Goal: Task Accomplishment & Management: Use online tool/utility

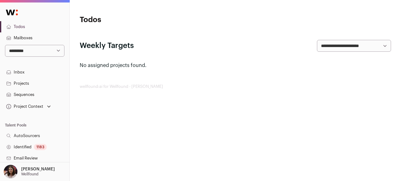
scroll to position [177, 0]
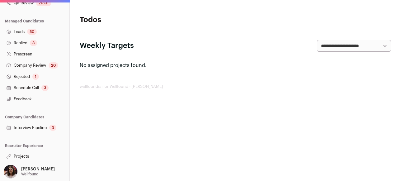
click at [19, 156] on link "Projects" at bounding box center [34, 156] width 69 height 11
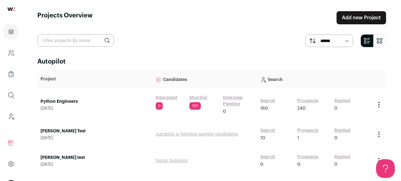
click at [79, 40] on input "text" at bounding box center [75, 40] width 77 height 12
type input "recruiter"
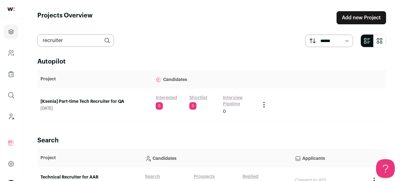
scroll to position [34, 0]
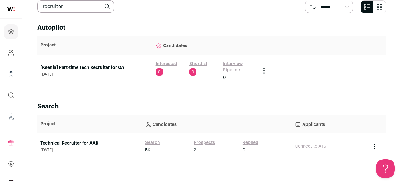
click at [50, 140] on link "Technical Recruiter for AAR" at bounding box center [89, 143] width 98 height 6
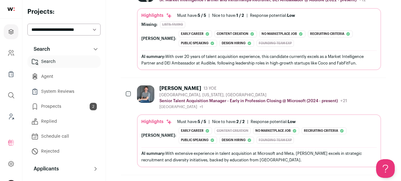
scroll to position [219, 0]
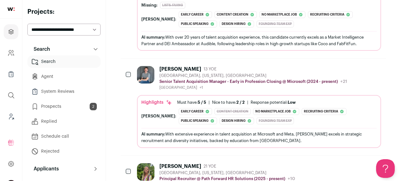
click at [237, 73] on div "[PERSON_NAME] 13 YOE [GEOGRAPHIC_DATA], [US_STATE], [GEOGRAPHIC_DATA] Senior Ta…" at bounding box center [253, 78] width 188 height 24
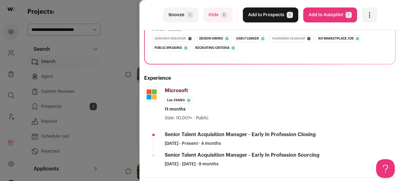
scroll to position [0, 0]
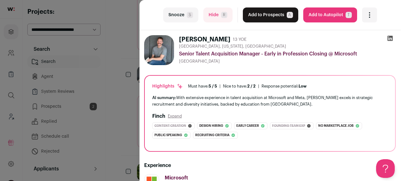
click at [391, 38] on icon at bounding box center [390, 38] width 6 height 6
click at [216, 18] on button "Hide R" at bounding box center [217, 14] width 29 height 15
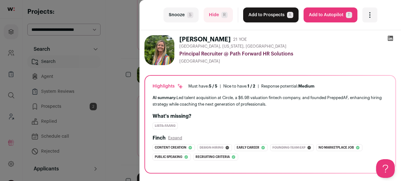
click at [390, 37] on icon at bounding box center [390, 38] width 5 height 5
click at [206, 18] on button "Hide R" at bounding box center [218, 14] width 29 height 15
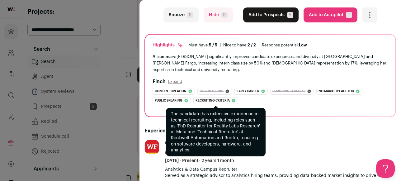
scroll to position [53, 0]
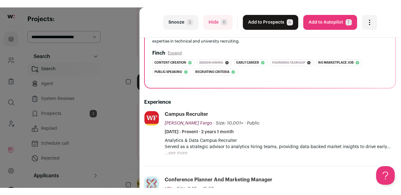
scroll to position [0, 0]
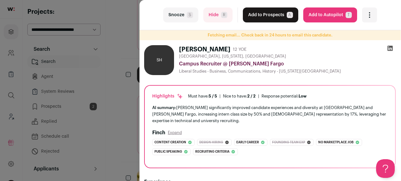
click at [183, 12] on button "Snooze S" at bounding box center [180, 14] width 35 height 15
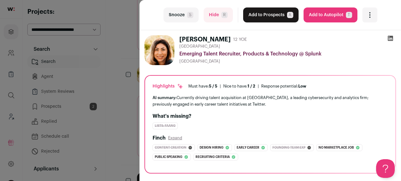
click at [214, 102] on div "AI summary: Currently driving talent acquisition at Splunk, a leading cybersecu…" at bounding box center [270, 100] width 235 height 13
click at [390, 38] on icon at bounding box center [390, 38] width 6 height 6
click at [227, 15] on button "Hide R" at bounding box center [218, 14] width 29 height 15
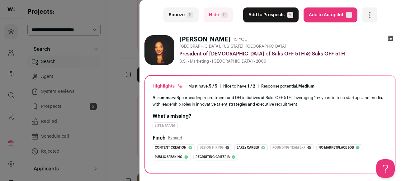
click at [208, 19] on button "Hide R" at bounding box center [218, 14] width 29 height 15
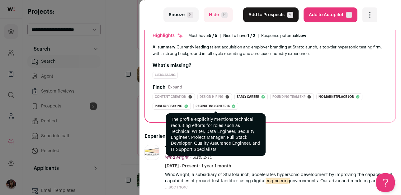
scroll to position [43, 0]
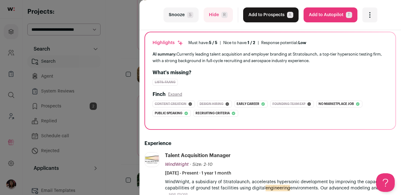
click at [188, 16] on span "S" at bounding box center [190, 15] width 6 height 6
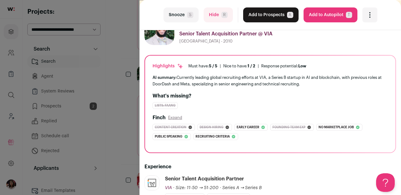
scroll to position [0, 0]
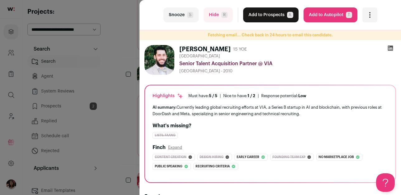
click at [390, 47] on icon at bounding box center [390, 48] width 5 height 5
click at [215, 12] on button "Hide R" at bounding box center [218, 14] width 29 height 15
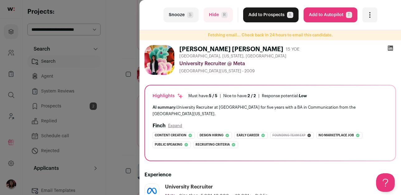
click at [390, 48] on icon at bounding box center [390, 48] width 5 height 5
click at [210, 15] on button "Hide R" at bounding box center [218, 14] width 29 height 15
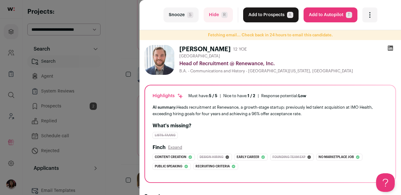
click at [391, 46] on icon at bounding box center [390, 48] width 5 height 5
click at [181, 16] on button "Snooze S" at bounding box center [180, 14] width 35 height 15
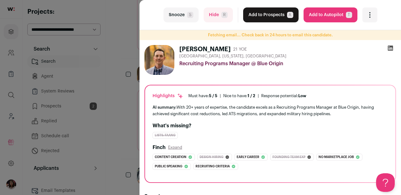
click at [391, 48] on icon at bounding box center [390, 48] width 5 height 5
click at [219, 16] on button "Hide R" at bounding box center [218, 14] width 29 height 15
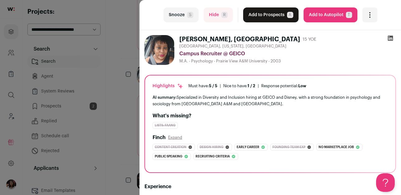
click at [392, 37] on icon at bounding box center [390, 38] width 5 height 5
click at [186, 16] on button "Snooze S" at bounding box center [180, 14] width 35 height 15
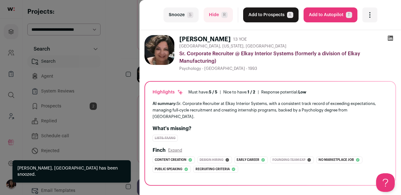
click at [222, 17] on span "R" at bounding box center [224, 15] width 6 height 6
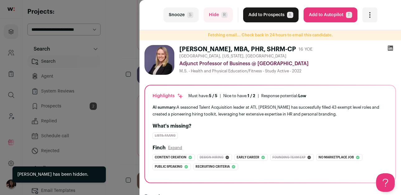
click at [215, 14] on button "Hide R" at bounding box center [218, 14] width 29 height 15
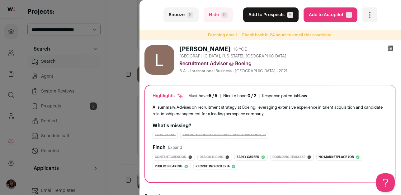
click at [215, 12] on button "Hide R" at bounding box center [218, 14] width 29 height 15
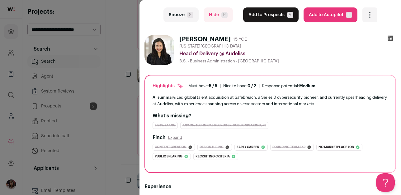
click at [223, 21] on button "Hide R" at bounding box center [218, 14] width 29 height 15
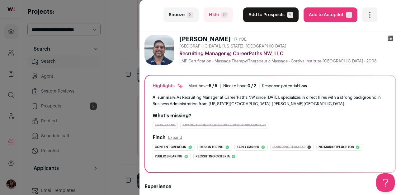
click at [223, 20] on button "Hide R" at bounding box center [218, 14] width 29 height 15
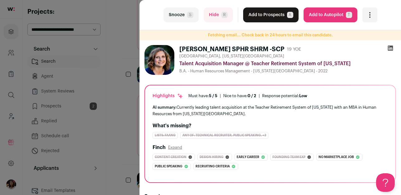
click at [189, 16] on span "S" at bounding box center [190, 15] width 6 height 6
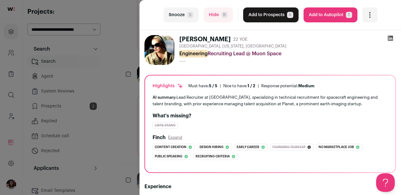
click at [216, 117] on h2 "What's missing?" at bounding box center [270, 115] width 235 height 7
click at [391, 37] on icon at bounding box center [390, 38] width 5 height 5
click at [176, 19] on button "Snooze S" at bounding box center [180, 14] width 35 height 15
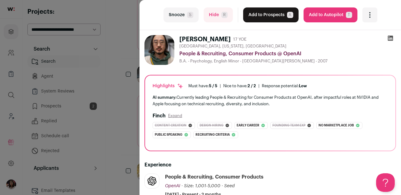
click at [390, 39] on icon at bounding box center [390, 38] width 5 height 5
click at [186, 19] on button "Snooze S" at bounding box center [180, 14] width 35 height 15
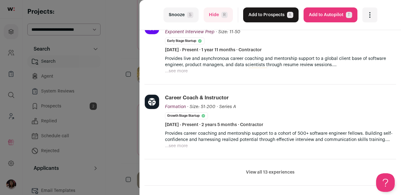
scroll to position [309, 0]
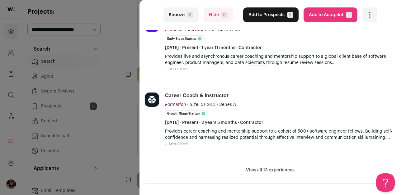
click at [253, 167] on button "View all 13 experiences" at bounding box center [270, 170] width 49 height 6
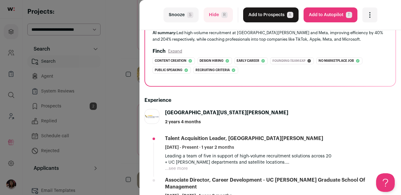
scroll to position [0, 0]
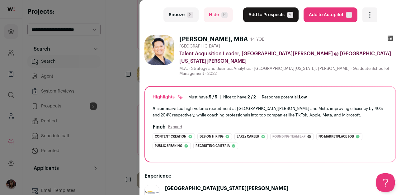
click at [391, 36] on icon at bounding box center [390, 38] width 5 height 5
click at [211, 13] on button "Hide R" at bounding box center [218, 14] width 29 height 15
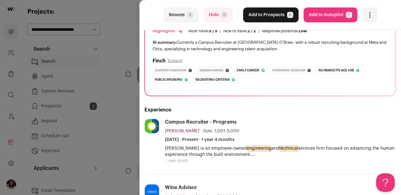
scroll to position [69, 0]
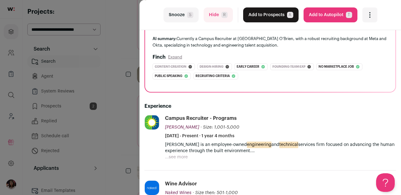
click at [182, 156] on button "...see more" at bounding box center [176, 157] width 23 height 6
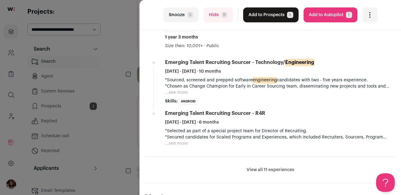
scroll to position [332, 0]
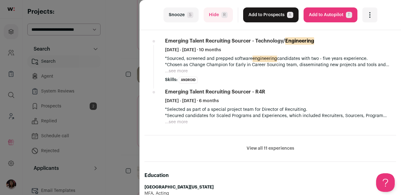
click at [252, 148] on button "View all 11 experiences" at bounding box center [271, 149] width 48 height 6
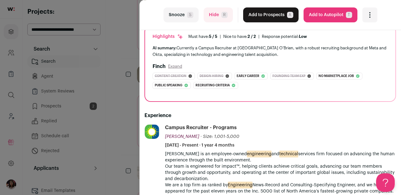
scroll to position [0, 0]
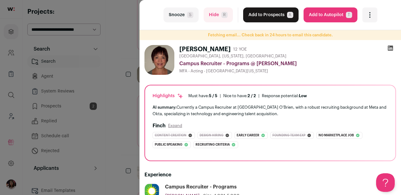
click at [394, 46] on div at bounding box center [390, 49] width 11 height 9
click at [393, 46] on icon at bounding box center [390, 48] width 5 height 5
click at [389, 50] on icon at bounding box center [390, 48] width 6 height 6
click at [388, 46] on icon at bounding box center [390, 48] width 6 height 6
click at [184, 19] on button "Snooze S" at bounding box center [180, 14] width 35 height 15
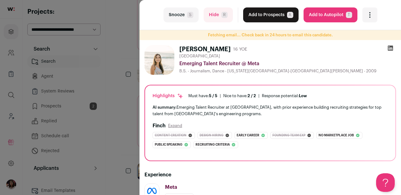
click at [391, 49] on icon at bounding box center [390, 48] width 5 height 5
click at [211, 15] on button "Hide R" at bounding box center [218, 14] width 29 height 15
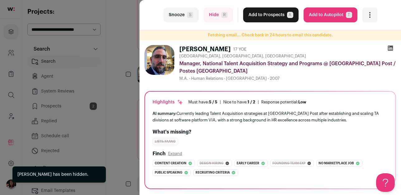
click at [223, 20] on button "Hide R" at bounding box center [218, 14] width 29 height 15
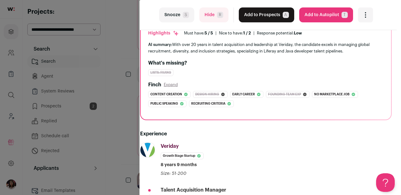
scroll to position [0, 4]
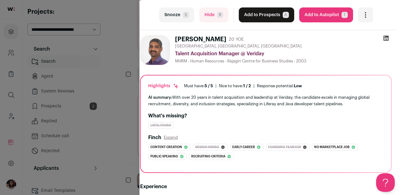
click at [217, 17] on button "Hide R" at bounding box center [213, 14] width 29 height 15
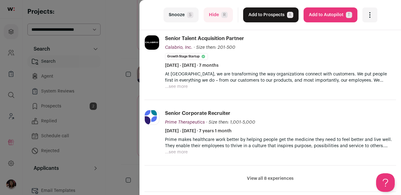
scroll to position [241, 0]
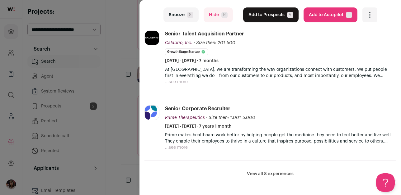
click at [273, 174] on button "View all 8 experiences" at bounding box center [270, 174] width 47 height 6
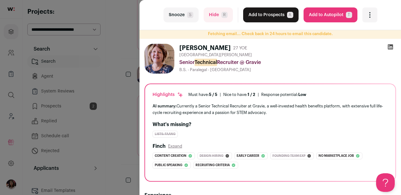
scroll to position [0, 0]
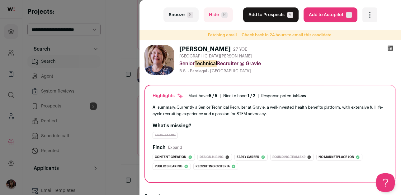
click at [391, 49] on icon at bounding box center [390, 48] width 5 height 5
click at [213, 12] on button "Hide R" at bounding box center [218, 14] width 29 height 15
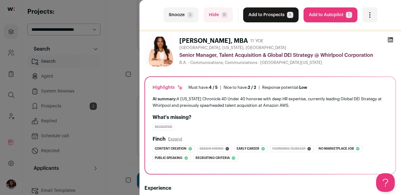
scroll to position [4, 0]
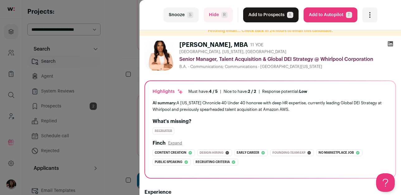
click at [219, 13] on button "Hide R" at bounding box center [218, 14] width 29 height 15
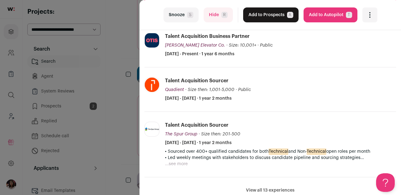
scroll to position [0, 0]
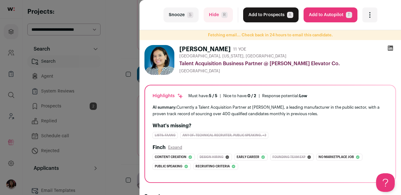
click at [131, 75] on div "last Snooze S Hide R Add to Prospects A Are you sure? [PERSON_NAME] is already …" at bounding box center [200, 97] width 401 height 195
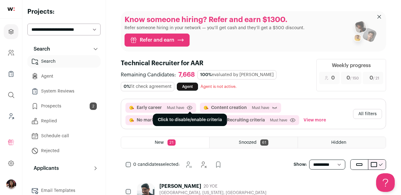
click at [190, 107] on icon at bounding box center [190, 108] width 6 height 4
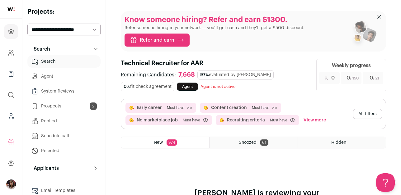
scroll to position [24, 0]
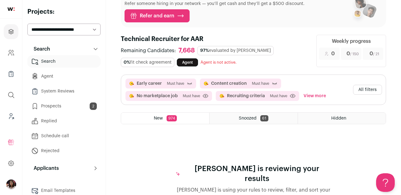
click at [376, 88] on button "All filters" at bounding box center [367, 90] width 29 height 10
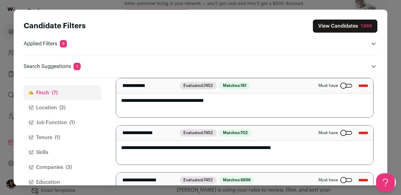
scroll to position [34, 0]
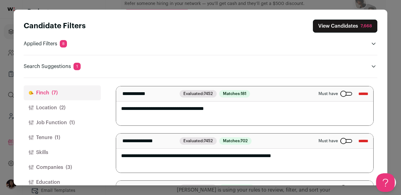
click at [358, 94] on input "******" at bounding box center [363, 94] width 10 height 10
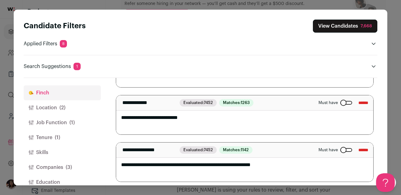
scroll to position [219, 0]
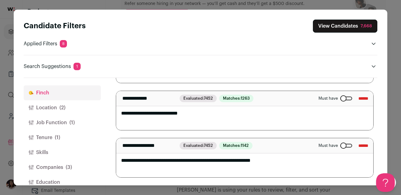
click at [340, 99] on div "Close modal via background" at bounding box center [346, 99] width 12 height 4
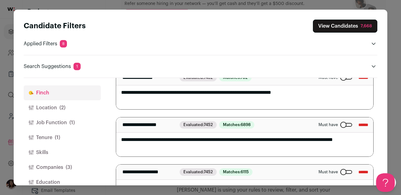
scroll to position [0, 0]
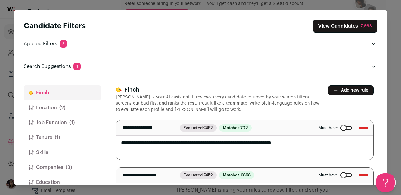
click at [345, 28] on button "View Candidates 7,668" at bounding box center [345, 26] width 64 height 13
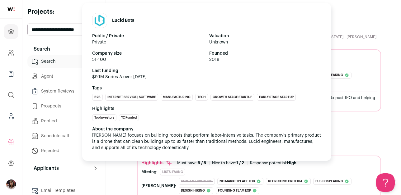
scroll to position [268, 0]
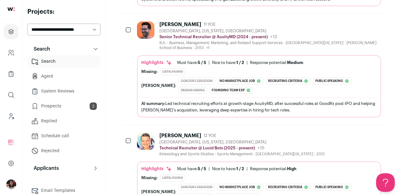
click at [312, 41] on div "B.A. - Business, Management, Marketing, and Related Support Services - [GEOGRAP…" at bounding box center [270, 45] width 222 height 10
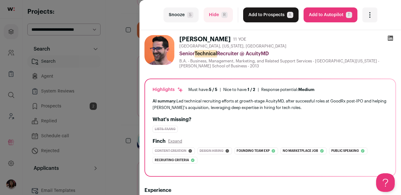
click at [392, 39] on icon at bounding box center [390, 38] width 6 height 6
click at [219, 16] on button "Hide R" at bounding box center [218, 14] width 29 height 15
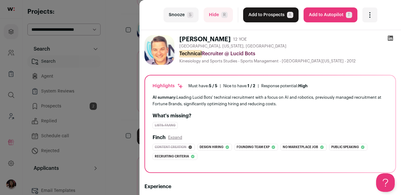
click at [125, 63] on div "last Snooze S Hide R Add to Prospects A Are you sure? [PERSON_NAME] is already …" at bounding box center [200, 97] width 401 height 195
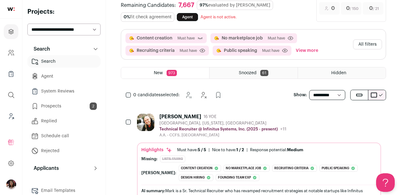
scroll to position [0, 0]
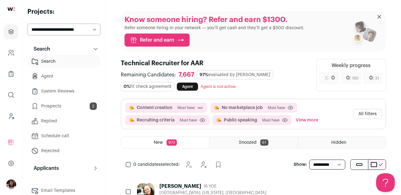
click at [365, 116] on button "All filters" at bounding box center [367, 114] width 29 height 10
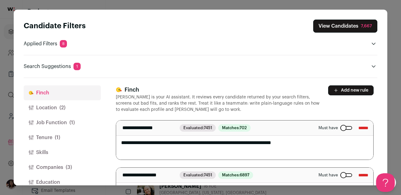
click at [351, 86] on button "Add new rule" at bounding box center [350, 91] width 45 height 10
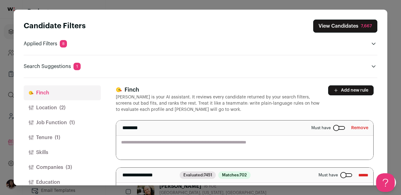
click at [248, 139] on textarea "Close modal via background" at bounding box center [244, 140] width 257 height 39
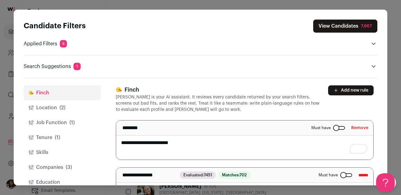
type textarea "**********"
click at [349, 26] on button "View Candidates 7,667" at bounding box center [345, 26] width 64 height 13
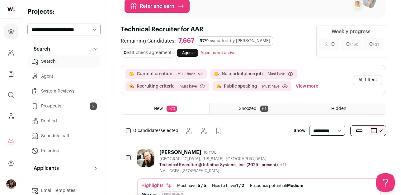
scroll to position [72, 0]
